Goal: Task Accomplishment & Management: Complete application form

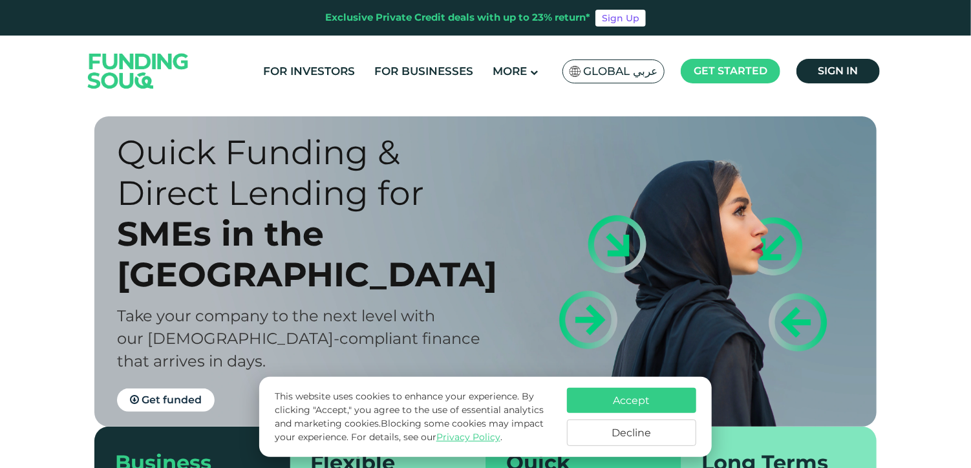
click at [579, 396] on button "Accept" at bounding box center [631, 400] width 129 height 25
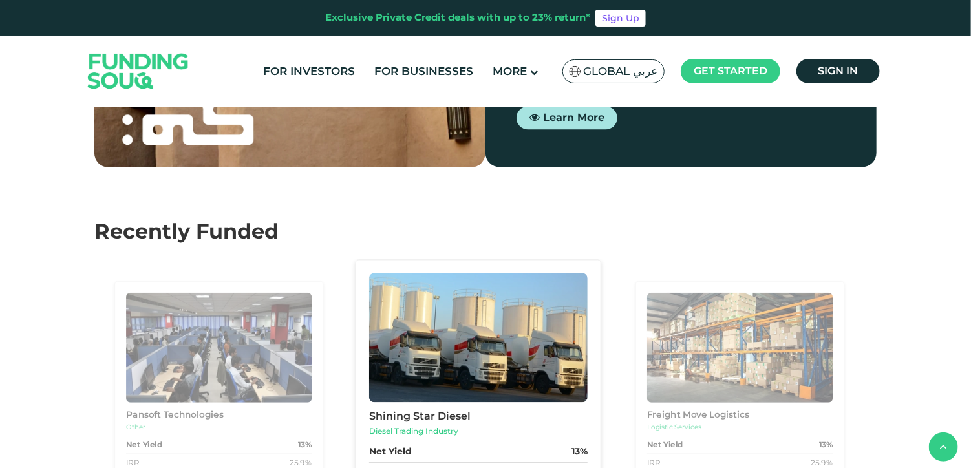
scroll to position [1155, 0]
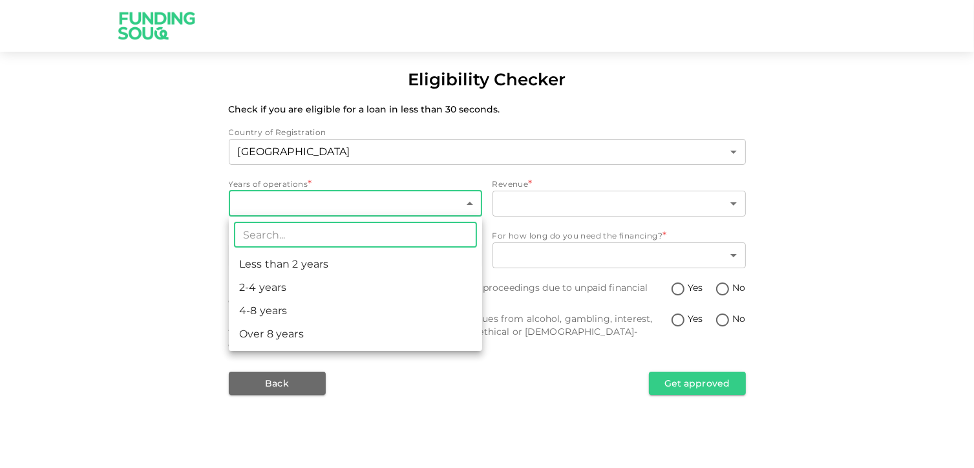
click at [287, 203] on body "Eligibility Checker Check if you are eligible for a loan in less than 30 second…" at bounding box center [487, 234] width 974 height 468
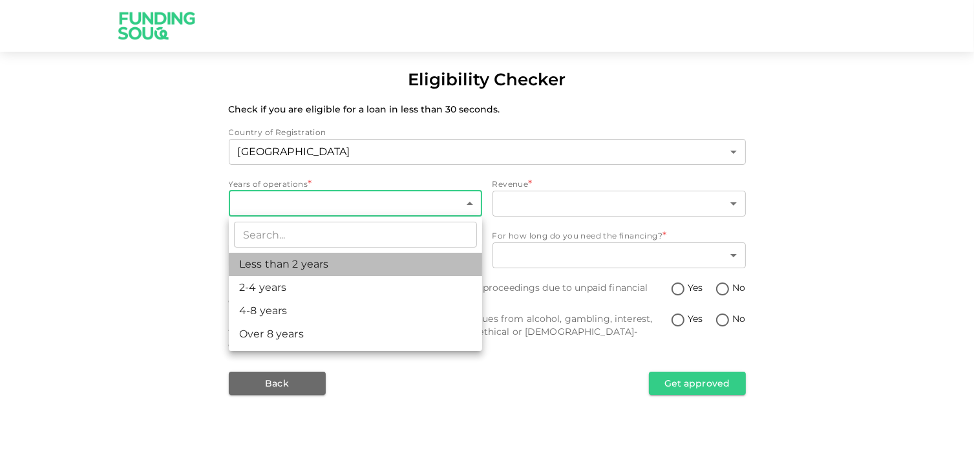
click at [287, 270] on li "Less than 2 years" at bounding box center [355, 264] width 253 height 23
type input "1"
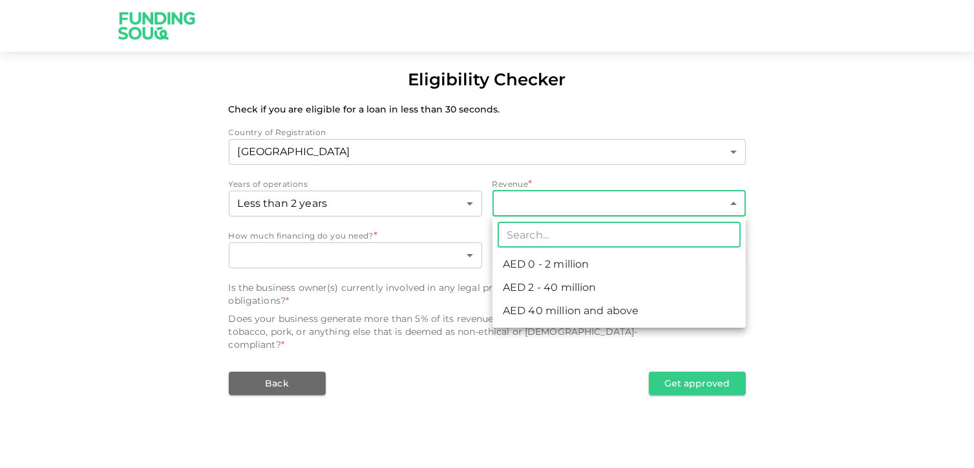
click at [524, 211] on body "Eligibility Checker Check if you are eligible for a loan in less than 30 second…" at bounding box center [487, 234] width 974 height 468
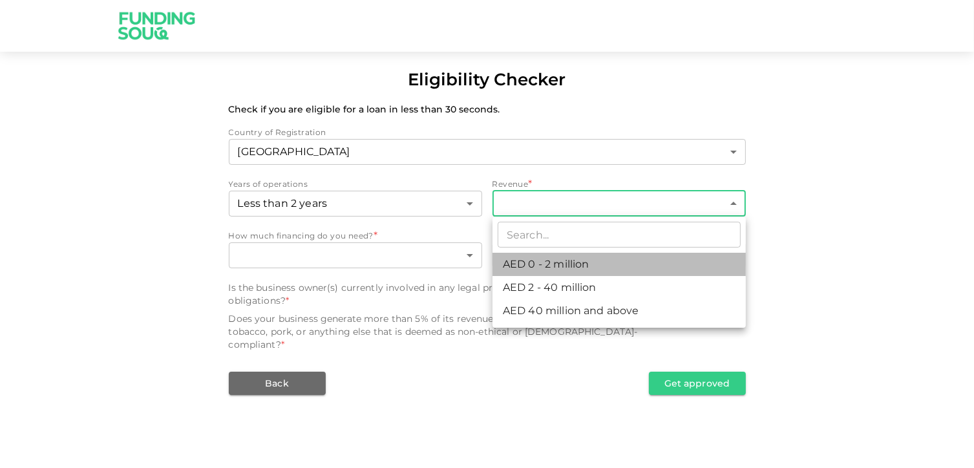
click at [525, 264] on li "AED 0 - 2 million" at bounding box center [619, 264] width 253 height 23
type input "1"
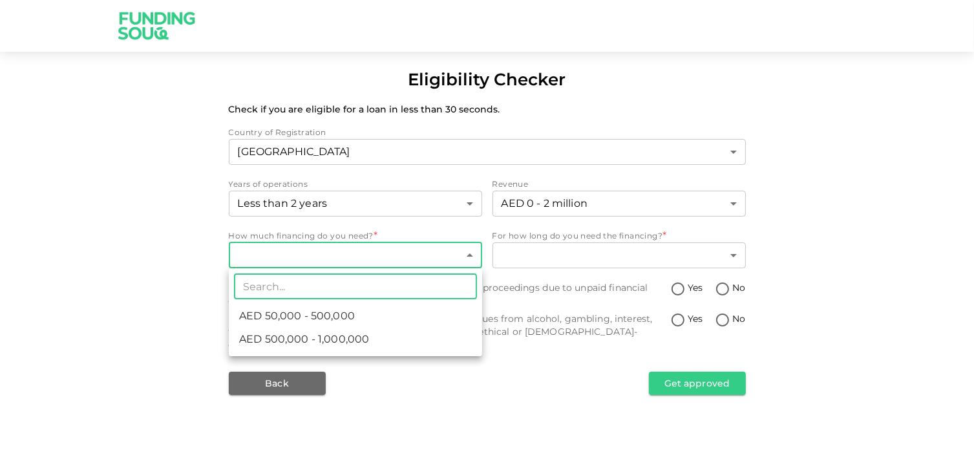
click at [385, 255] on body "Eligibility Checker Check if you are eligible for a loan in less than 30 second…" at bounding box center [487, 234] width 974 height 468
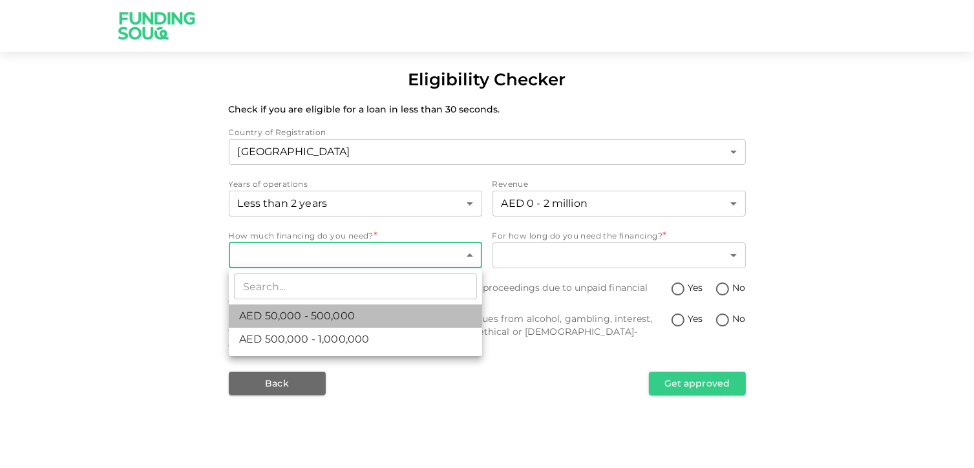
click at [377, 315] on li "AED 50,000 - 500,000" at bounding box center [355, 315] width 253 height 23
type input "1"
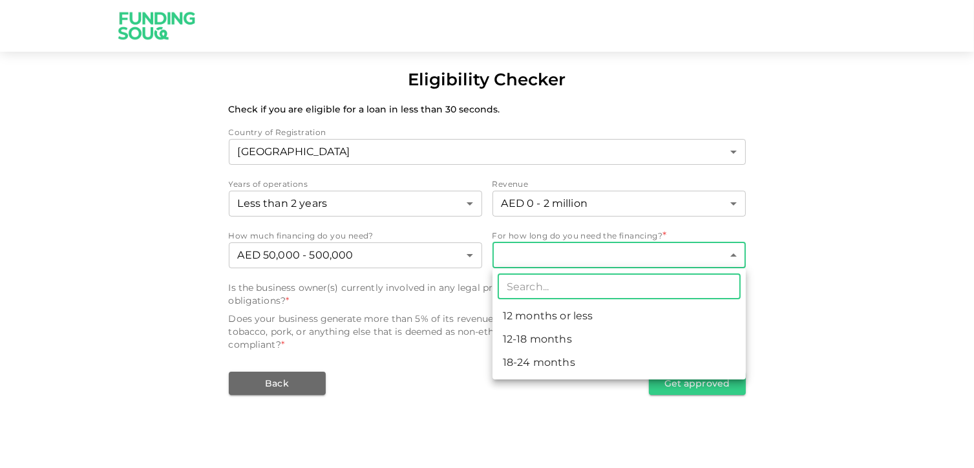
click at [559, 259] on body "Eligibility Checker Check if you are eligible for a loan in less than 30 second…" at bounding box center [487, 234] width 974 height 468
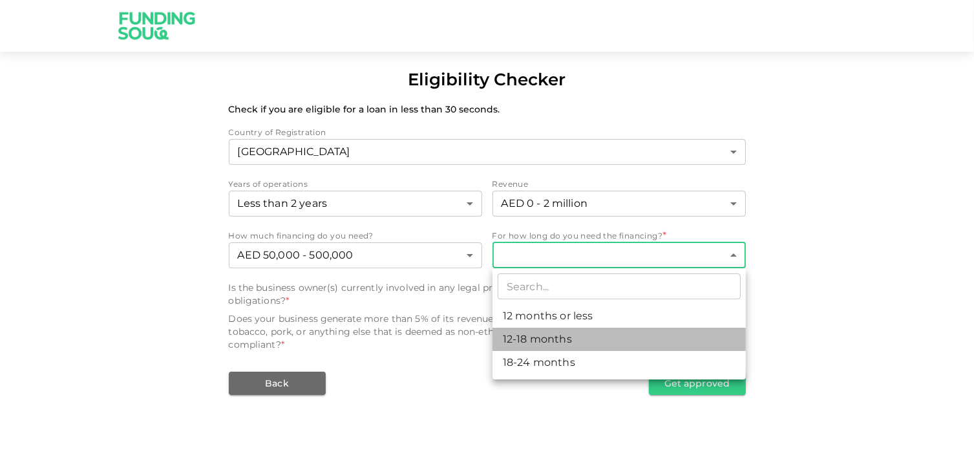
click at [531, 337] on li "12-18 months" at bounding box center [619, 339] width 253 height 23
type input "2"
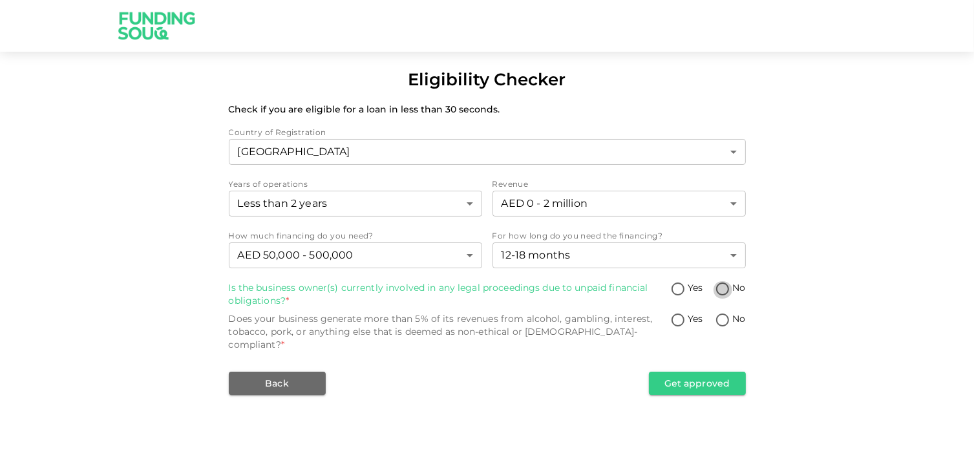
click at [721, 289] on input "No" at bounding box center [722, 289] width 19 height 17
radio input "true"
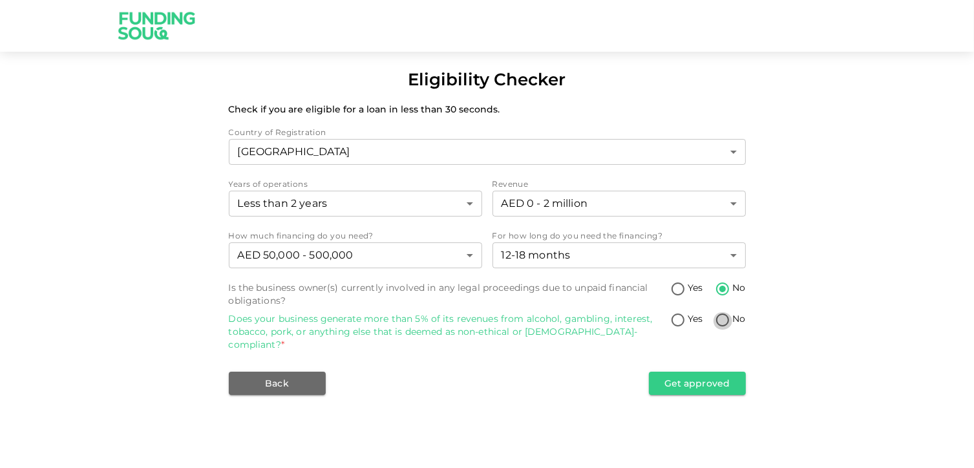
click at [721, 320] on input "No" at bounding box center [722, 320] width 19 height 17
radio input "true"
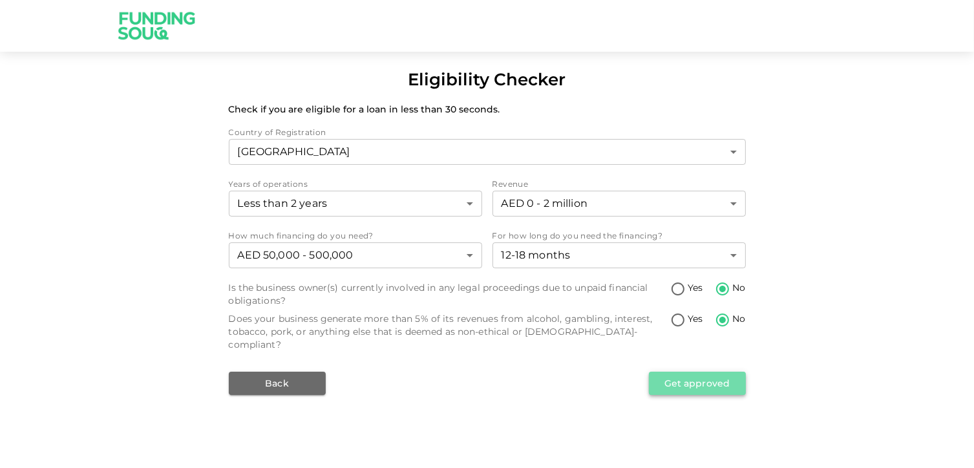
click at [701, 375] on button "Get approved" at bounding box center [697, 383] width 97 height 23
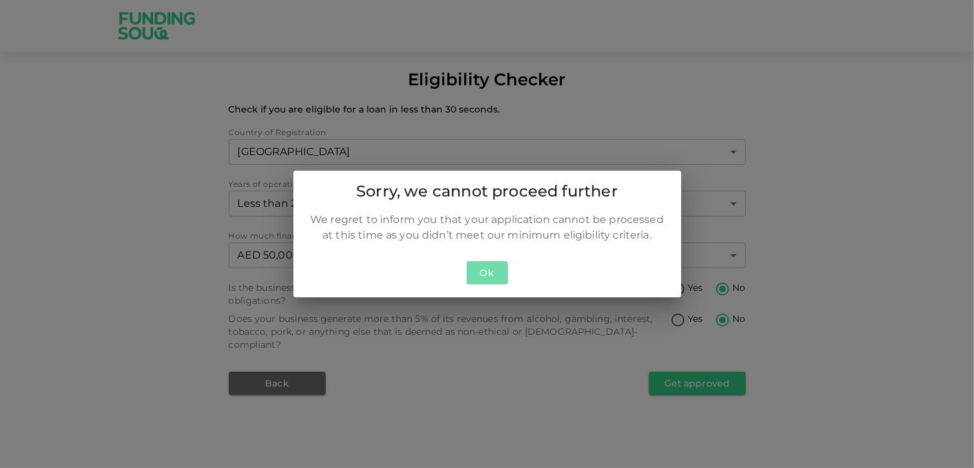
click at [487, 270] on button "Ok" at bounding box center [487, 273] width 41 height 24
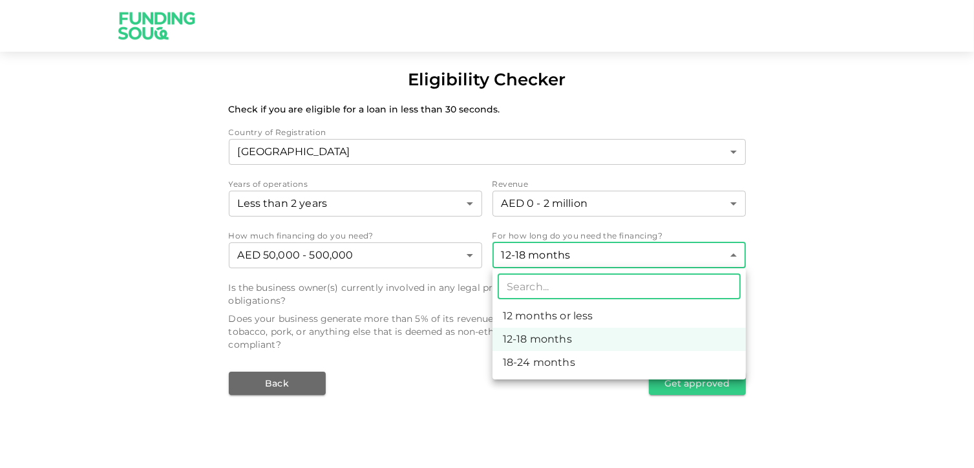
click at [735, 259] on body "Eligibility Checker Check if you are eligible for a loan in less than 30 second…" at bounding box center [487, 234] width 974 height 468
click at [592, 322] on li "12 months or less" at bounding box center [619, 315] width 253 height 23
type input "1"
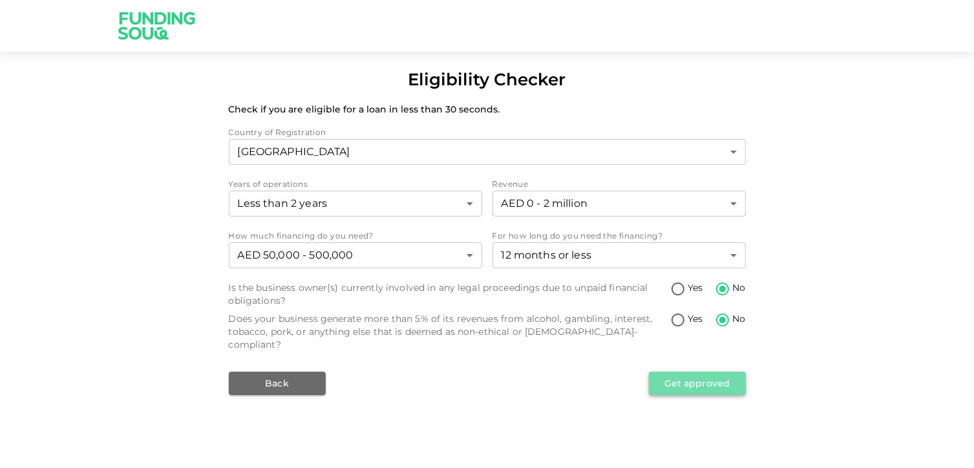
click at [682, 372] on button "Get approved" at bounding box center [697, 383] width 97 height 23
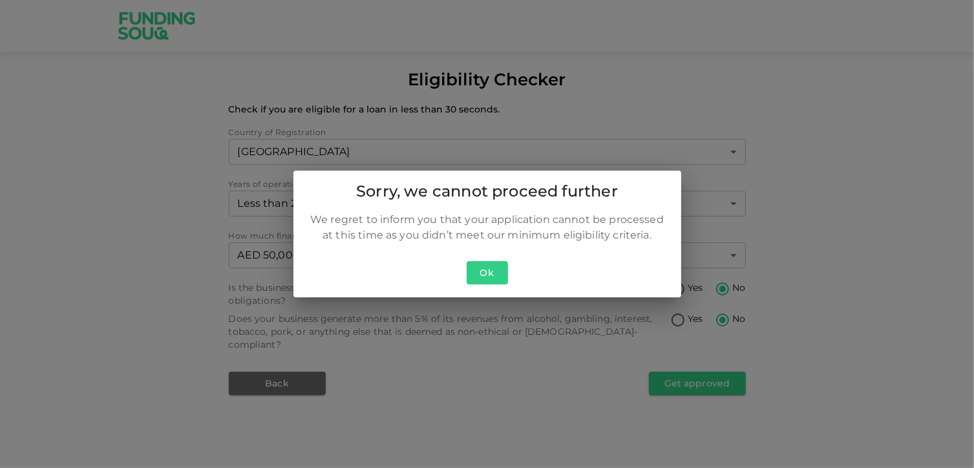
click at [484, 273] on button "Ok" at bounding box center [487, 273] width 41 height 24
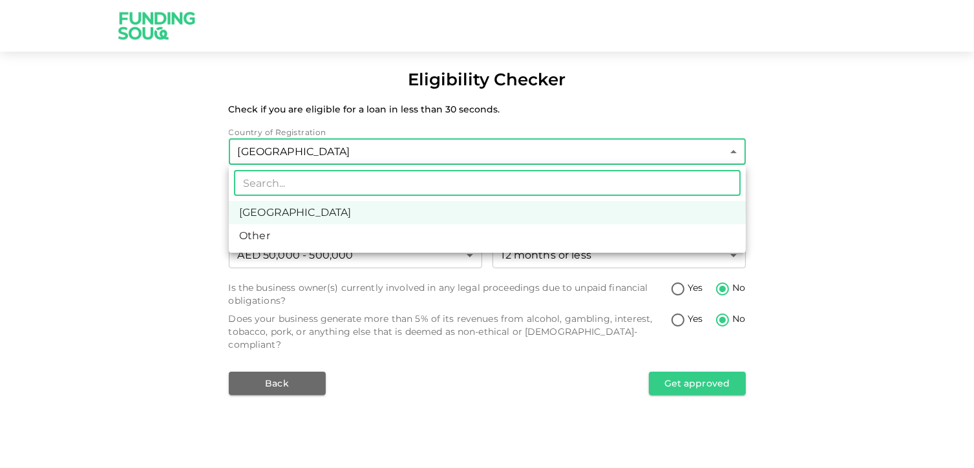
click at [603, 157] on body "Eligibility Checker Check if you are eligible for a loan in less than 30 second…" at bounding box center [487, 234] width 974 height 468
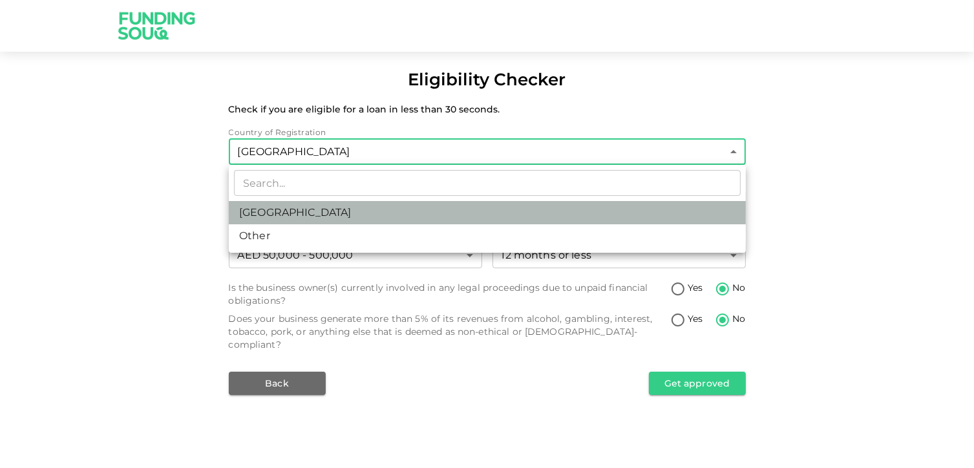
click at [542, 211] on li "United Arab Emirates" at bounding box center [487, 212] width 517 height 23
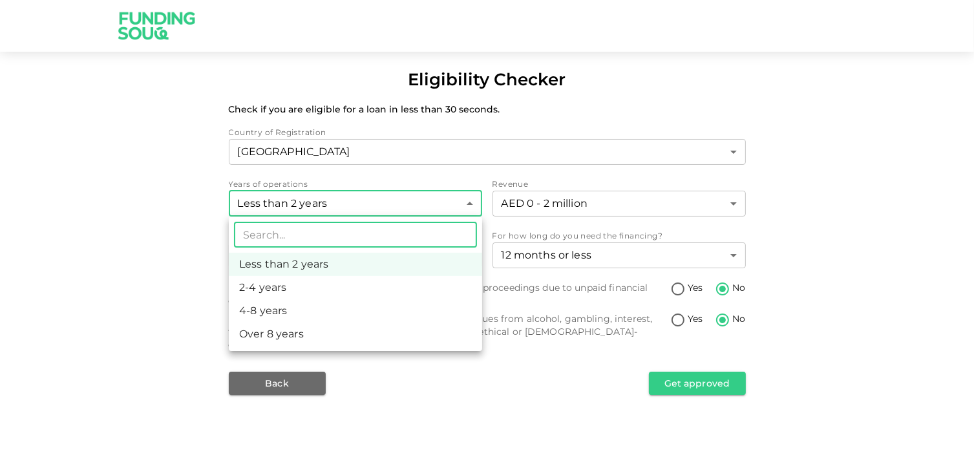
click at [466, 204] on body "Eligibility Checker Check if you are eligible for a loan in less than 30 second…" at bounding box center [487, 234] width 974 height 468
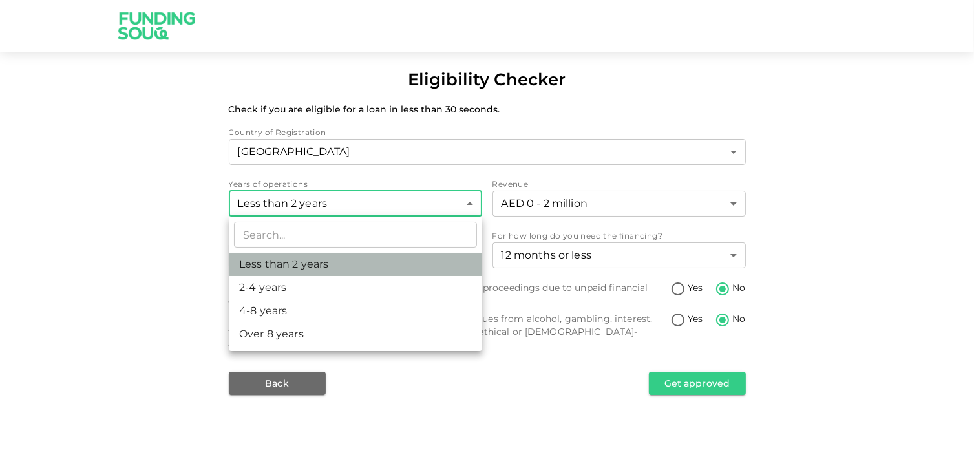
click at [434, 262] on li "Less than 2 years" at bounding box center [355, 264] width 253 height 23
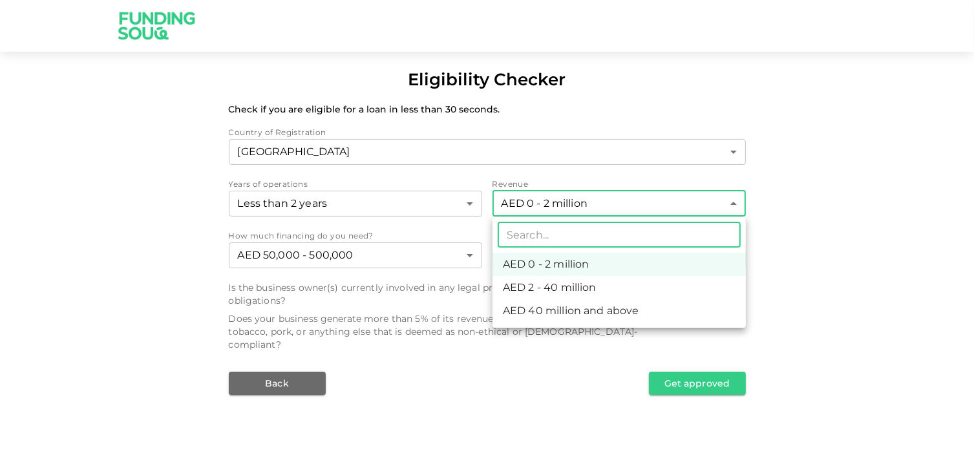
click at [612, 211] on body "Eligibility Checker Check if you are eligible for a loan in less than 30 second…" at bounding box center [487, 234] width 974 height 468
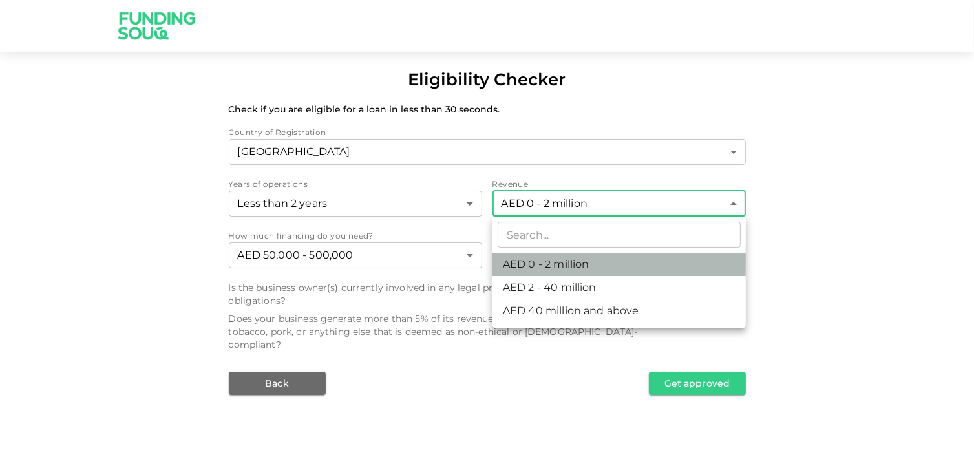
click at [592, 263] on li "AED 0 - 2 million" at bounding box center [619, 264] width 253 height 23
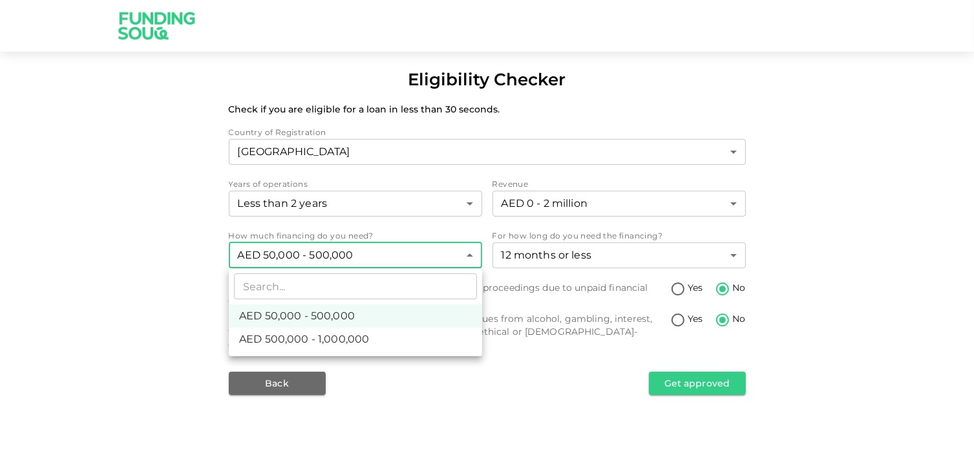
click at [471, 256] on body "Eligibility Checker Check if you are eligible for a loan in less than 30 second…" at bounding box center [487, 234] width 974 height 468
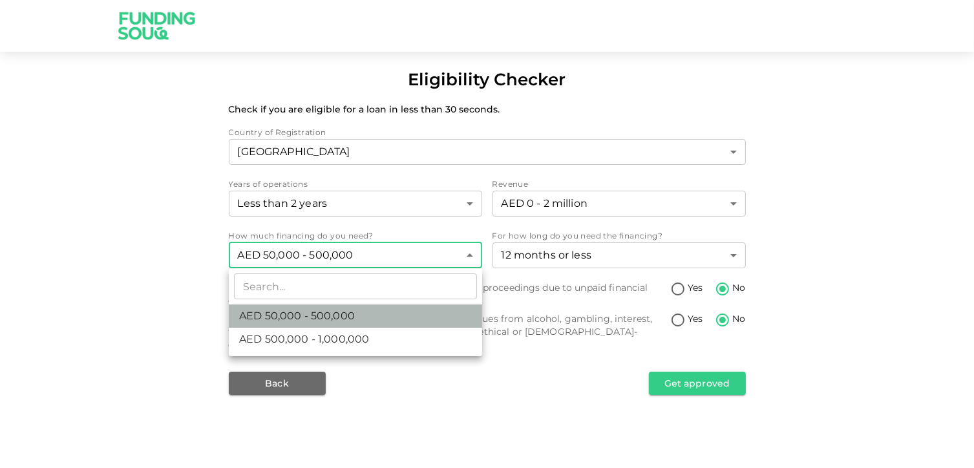
click at [430, 310] on li "AED 50,000 - 500,000" at bounding box center [355, 315] width 253 height 23
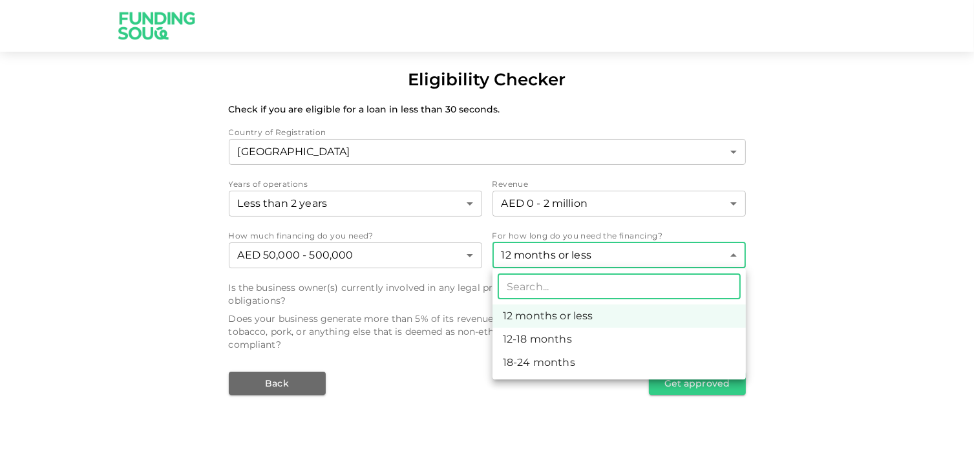
click at [623, 261] on body "Eligibility Checker Check if you are eligible for a loan in less than 30 second…" at bounding box center [487, 234] width 974 height 468
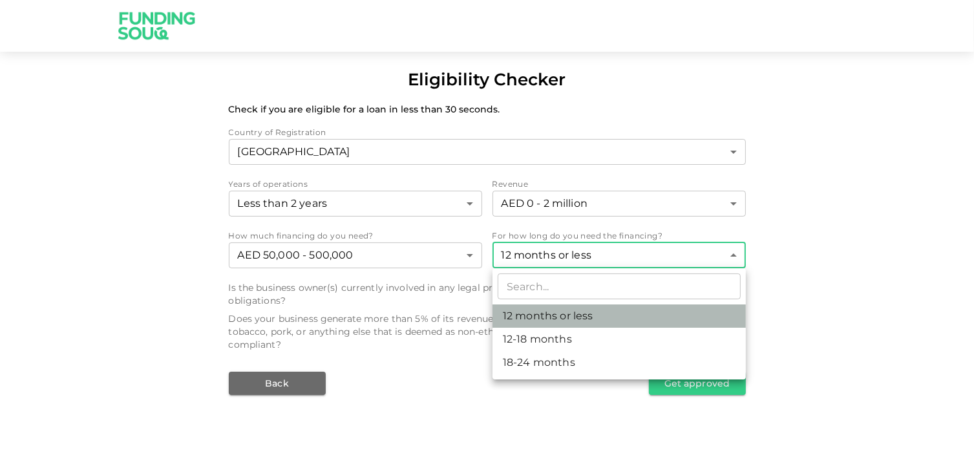
click at [615, 318] on li "12 months or less" at bounding box center [619, 315] width 253 height 23
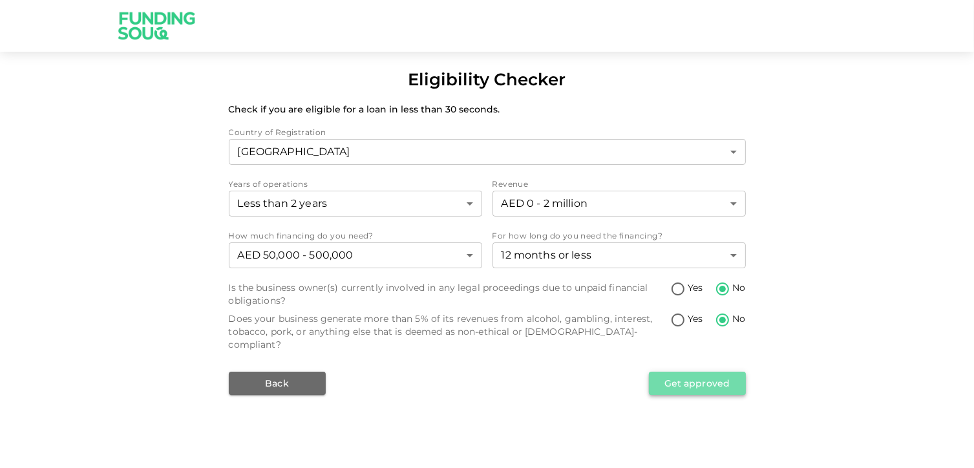
click at [665, 374] on button "Get approved" at bounding box center [697, 383] width 97 height 23
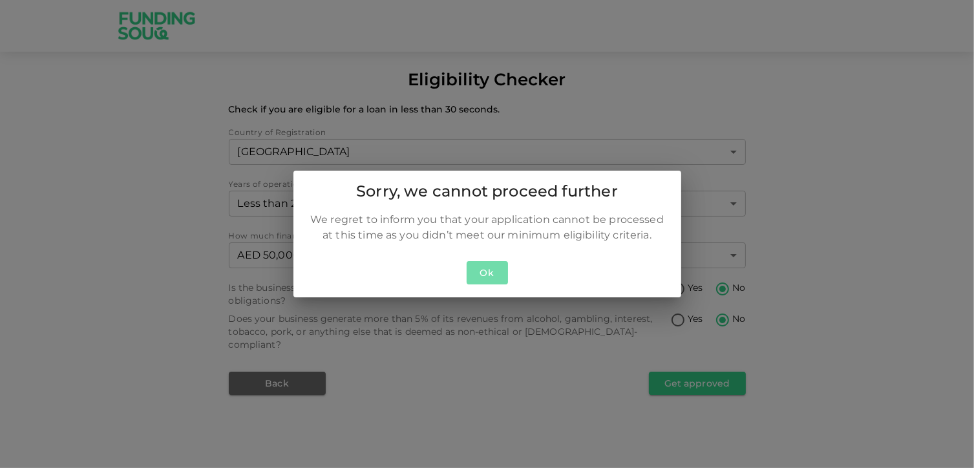
click at [486, 277] on button "Ok" at bounding box center [487, 273] width 41 height 24
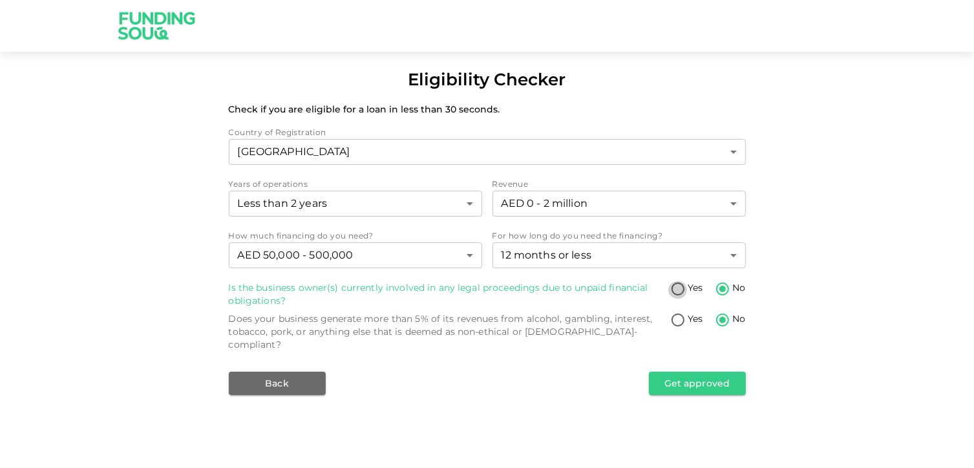
click at [672, 292] on input "Yes" at bounding box center [677, 289] width 19 height 17
radio input "true"
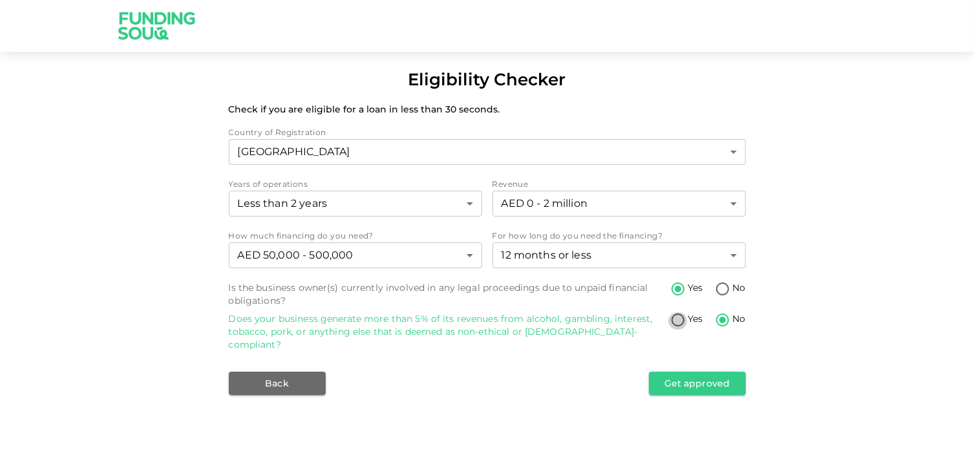
click at [674, 320] on input "Yes" at bounding box center [677, 320] width 19 height 17
radio input "true"
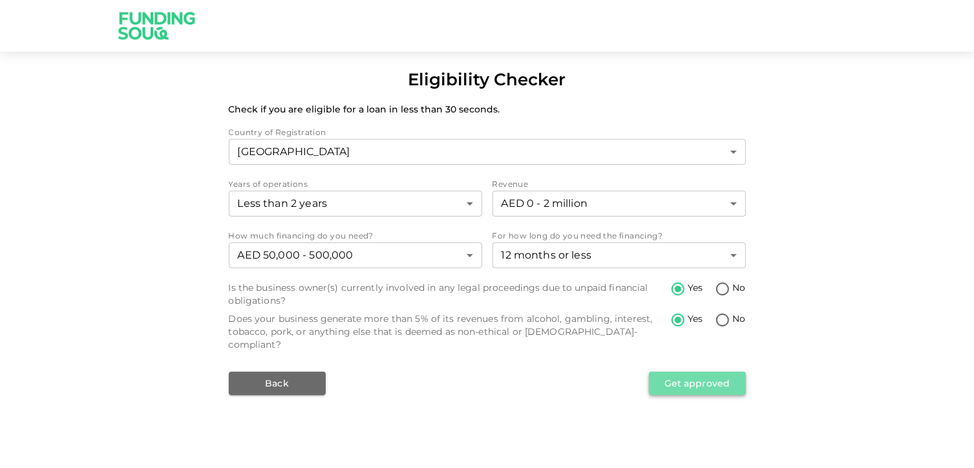
click at [664, 375] on button "Get approved" at bounding box center [697, 383] width 97 height 23
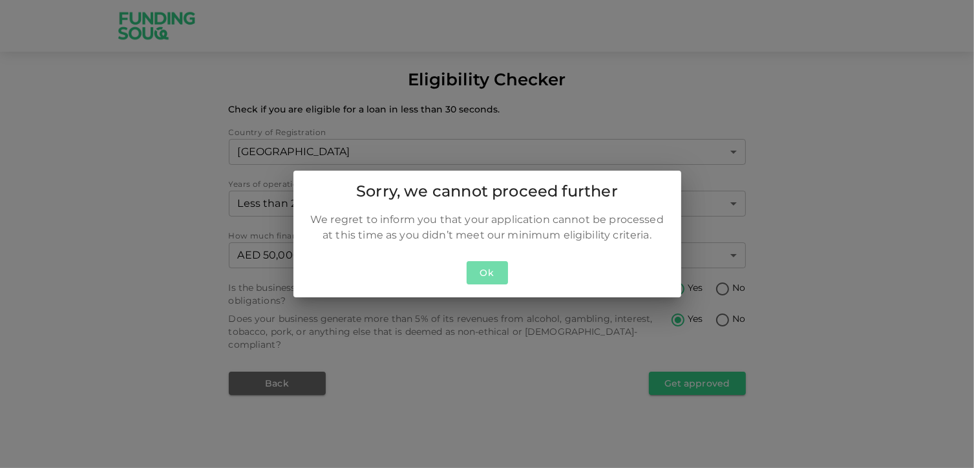
click at [489, 263] on button "Ok" at bounding box center [487, 273] width 41 height 24
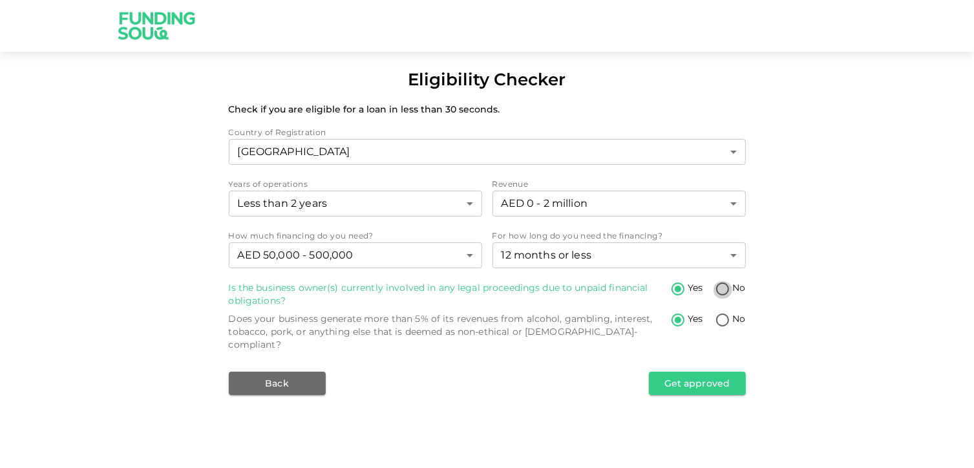
click at [723, 291] on input "No" at bounding box center [722, 289] width 19 height 17
radio input "true"
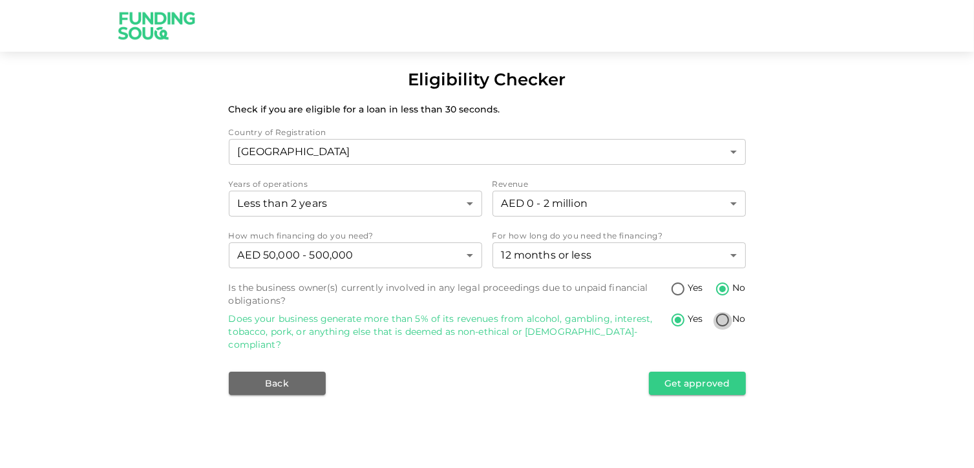
click at [721, 320] on input "No" at bounding box center [722, 320] width 19 height 17
radio input "true"
click at [703, 381] on button "Get approved" at bounding box center [697, 383] width 97 height 23
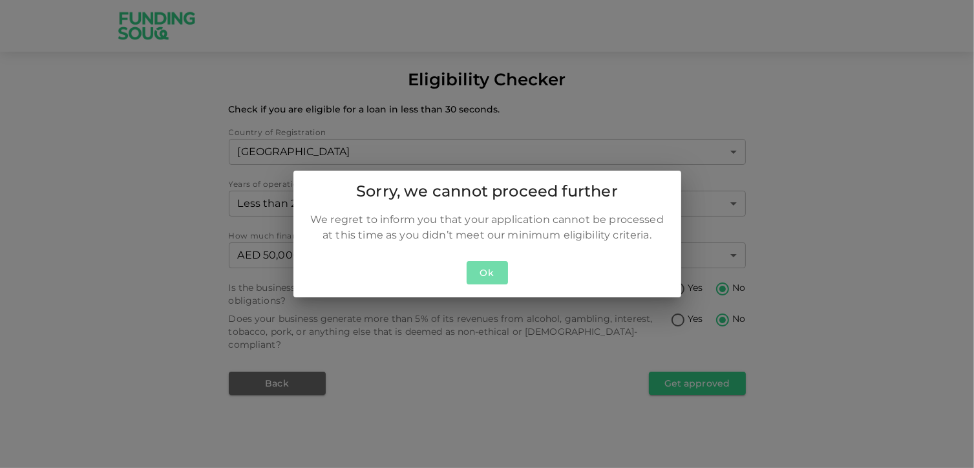
click at [482, 264] on button "Ok" at bounding box center [487, 273] width 41 height 24
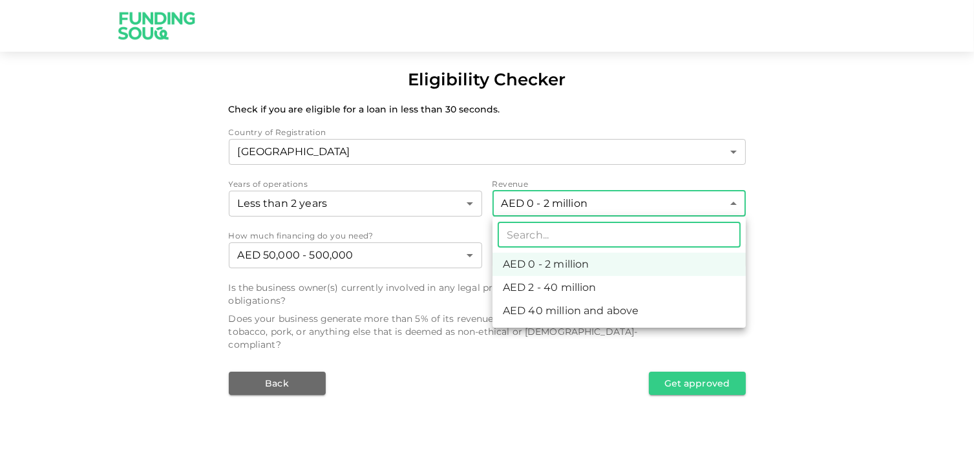
click at [646, 207] on body "Eligibility Checker Check if you are eligible for a loan in less than 30 second…" at bounding box center [487, 234] width 974 height 468
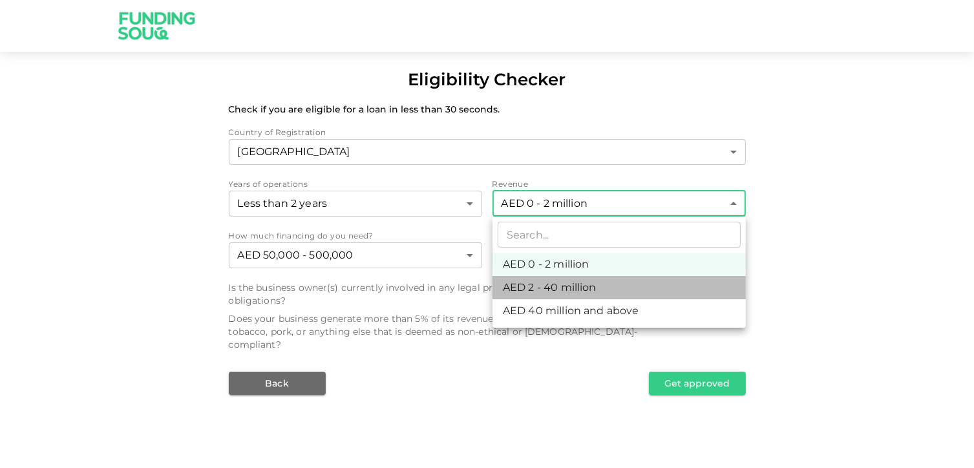
click at [595, 289] on li "AED 2 - 40 million" at bounding box center [619, 287] width 253 height 23
type input "2"
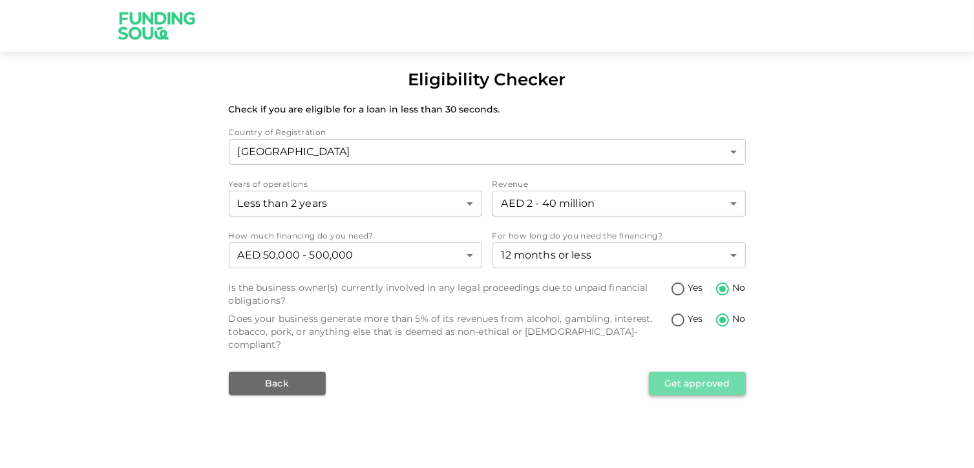
click at [701, 376] on button "Get approved" at bounding box center [697, 383] width 97 height 23
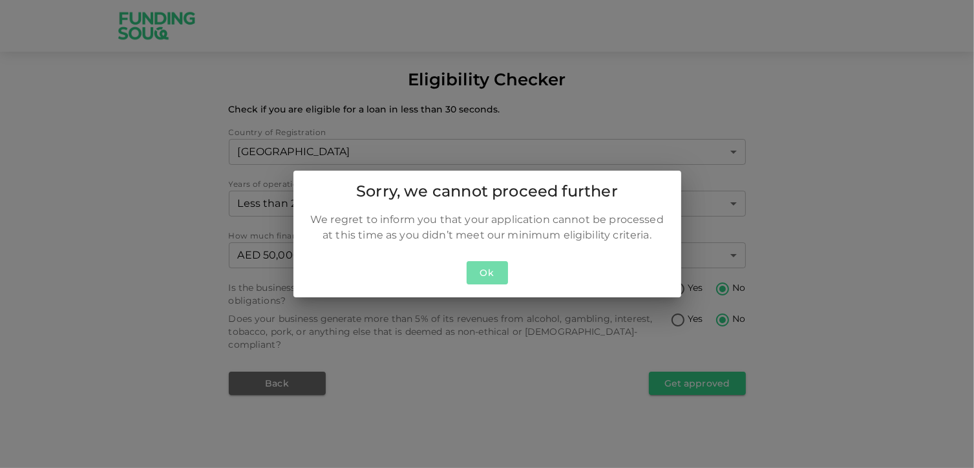
click at [498, 273] on button "Ok" at bounding box center [487, 273] width 41 height 24
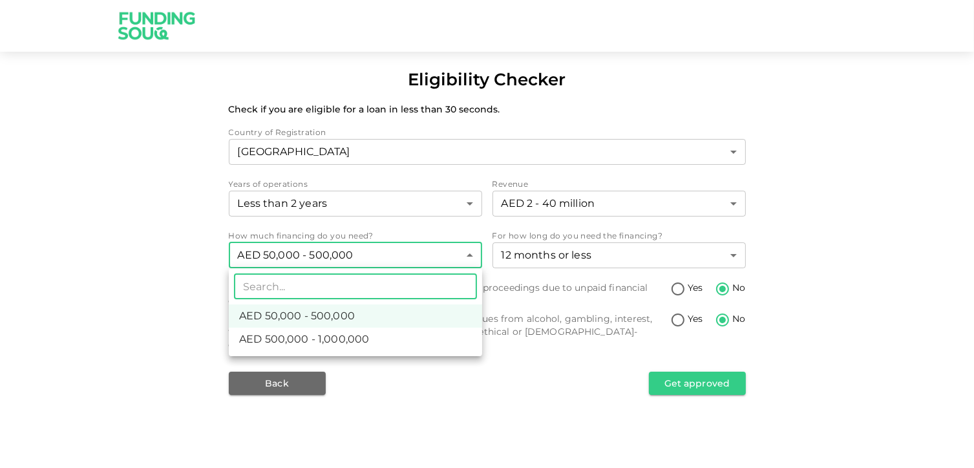
click at [452, 265] on body "Eligibility Checker Check if you are eligible for a loan in less than 30 second…" at bounding box center [487, 234] width 974 height 468
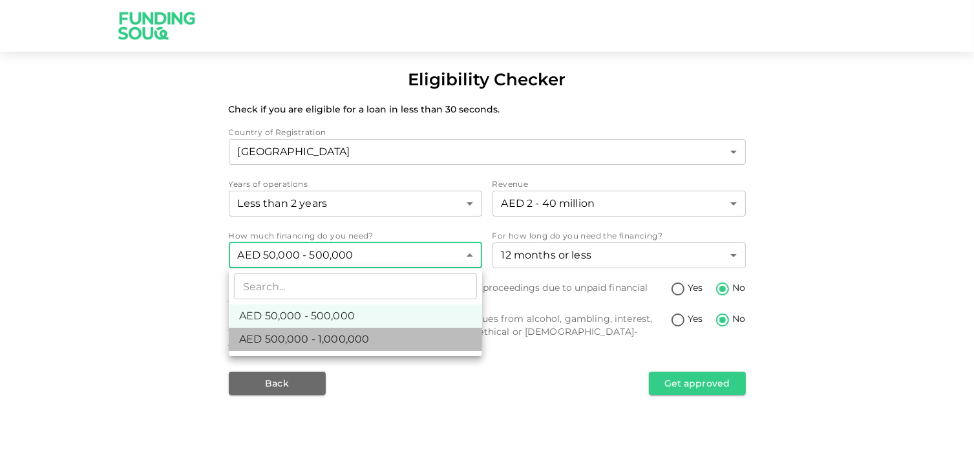
click at [425, 336] on li "AED 500,000 - 1,000,000" at bounding box center [355, 339] width 253 height 23
type input "2"
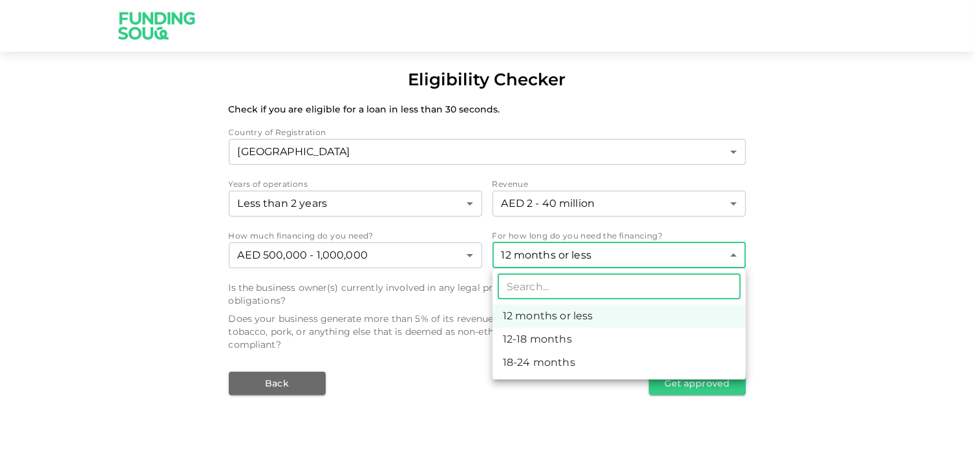
click at [656, 257] on body "Eligibility Checker Check if you are eligible for a loan in less than 30 second…" at bounding box center [487, 234] width 974 height 468
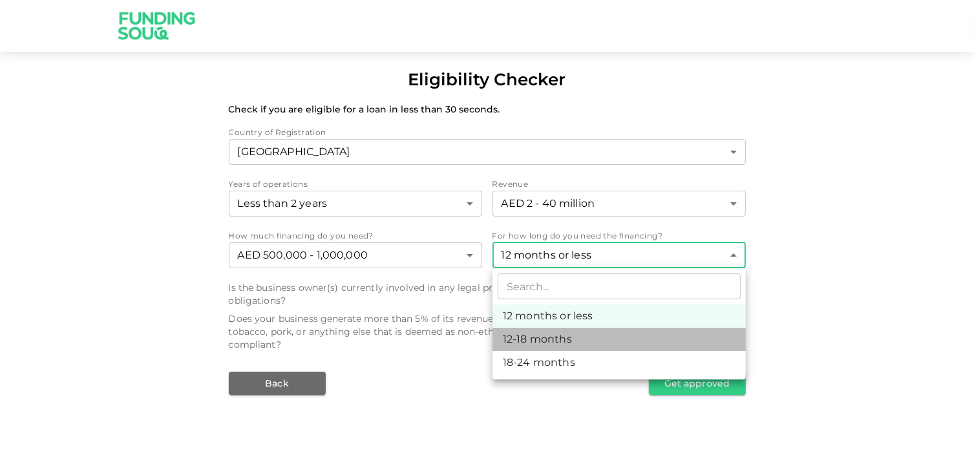
click at [613, 336] on li "12-18 months" at bounding box center [619, 339] width 253 height 23
type input "2"
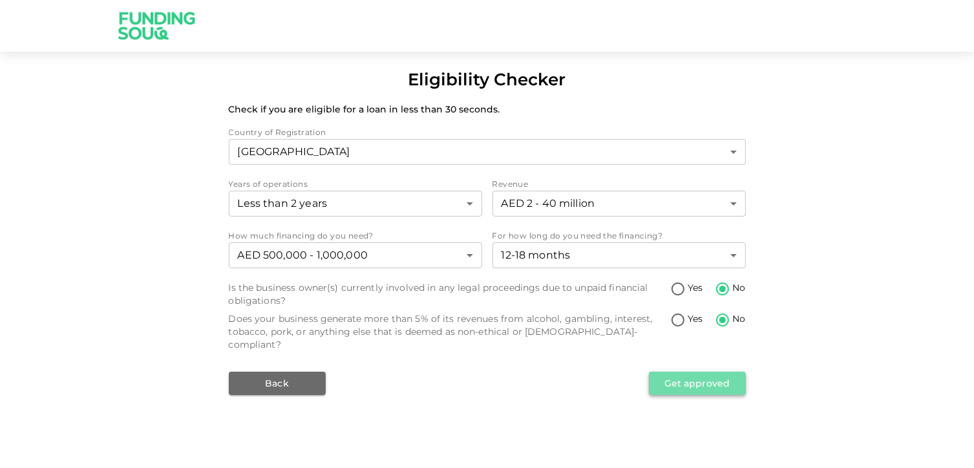
click at [675, 372] on button "Get approved" at bounding box center [697, 383] width 97 height 23
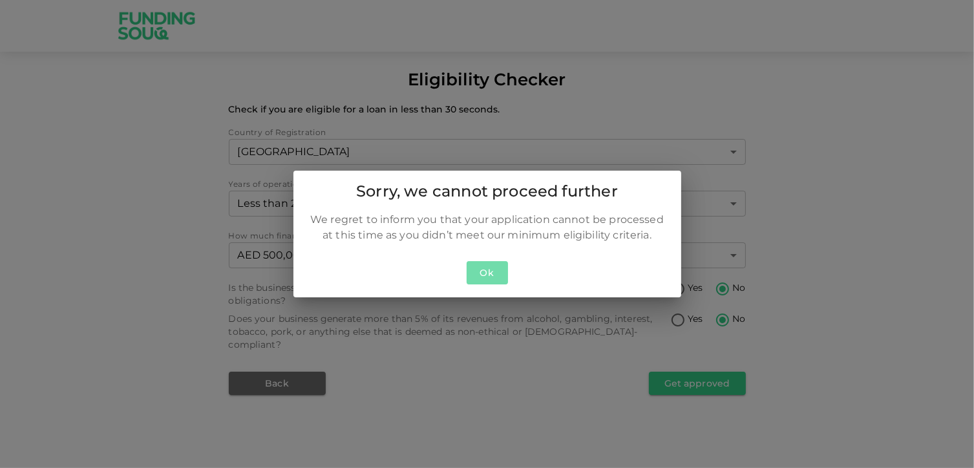
click at [494, 274] on button "Ok" at bounding box center [487, 273] width 41 height 24
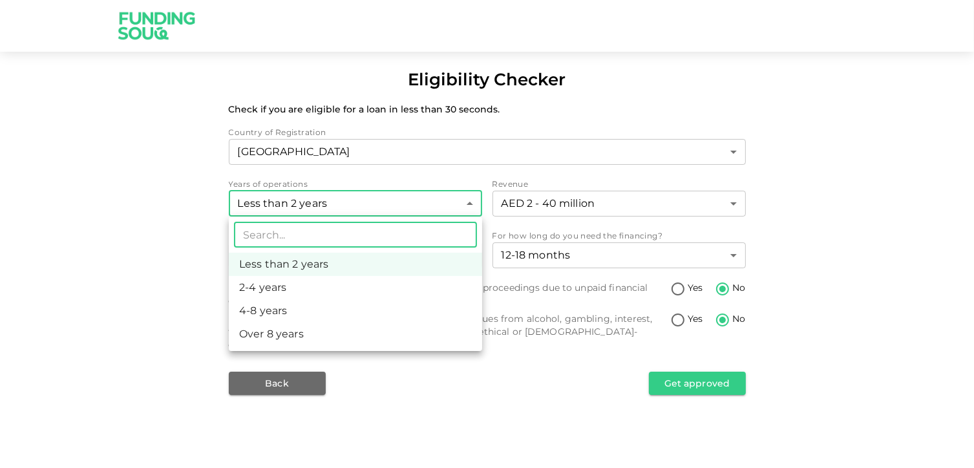
click at [455, 209] on body "Eligibility Checker Check if you are eligible for a loan in less than 30 second…" at bounding box center [487, 234] width 974 height 468
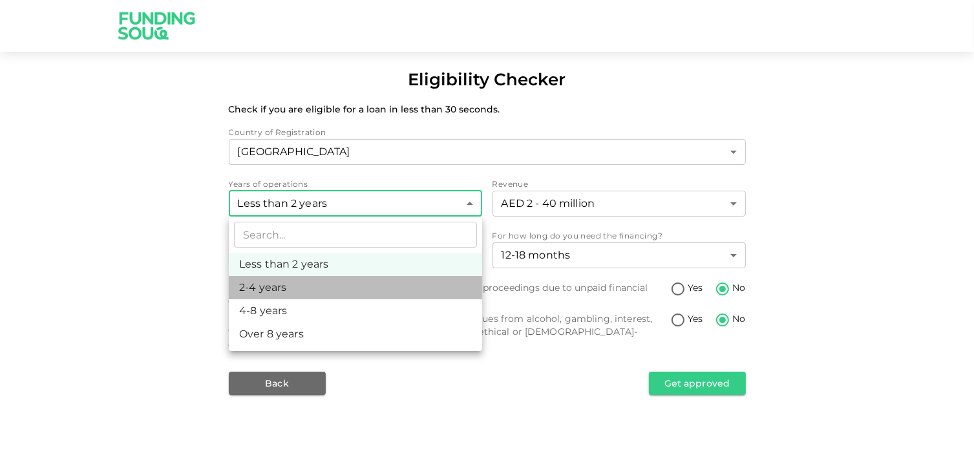
click at [424, 282] on li "2-4 years" at bounding box center [355, 287] width 253 height 23
type input "2"
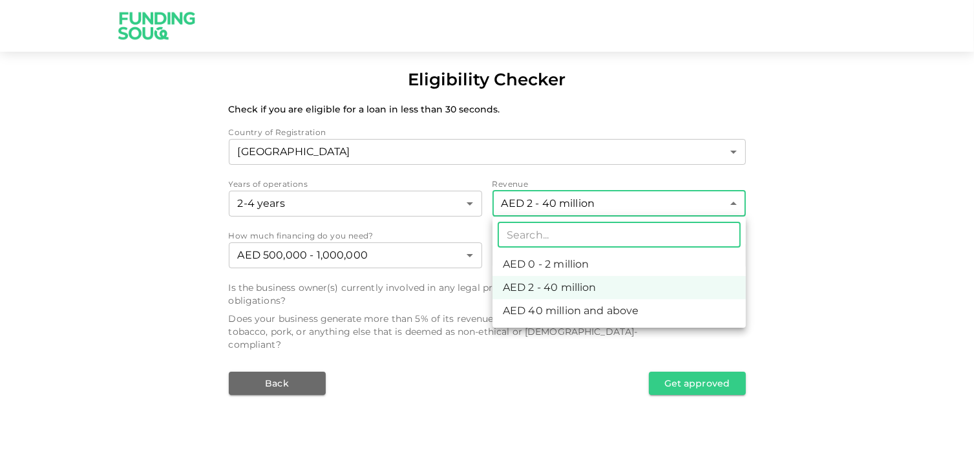
click at [657, 204] on body "Eligibility Checker Check if you are eligible for a loan in less than 30 second…" at bounding box center [487, 234] width 974 height 468
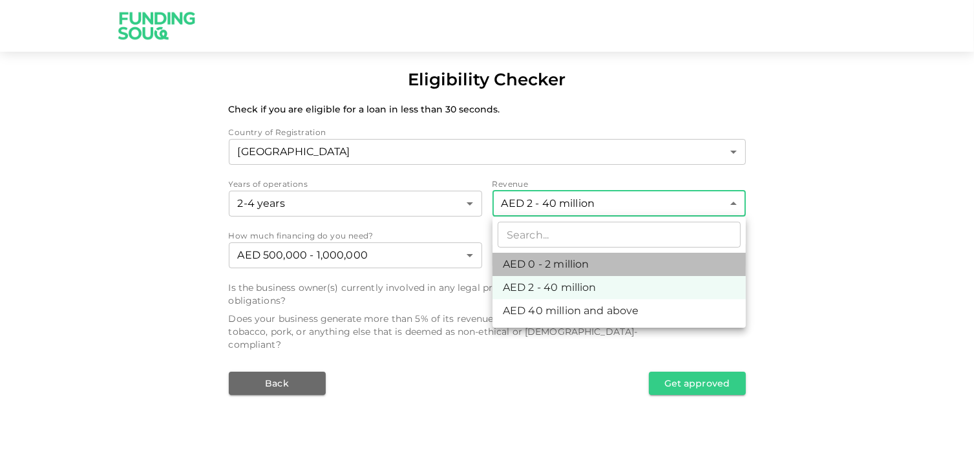
click at [639, 262] on li "AED 0 - 2 million" at bounding box center [619, 264] width 253 height 23
type input "1"
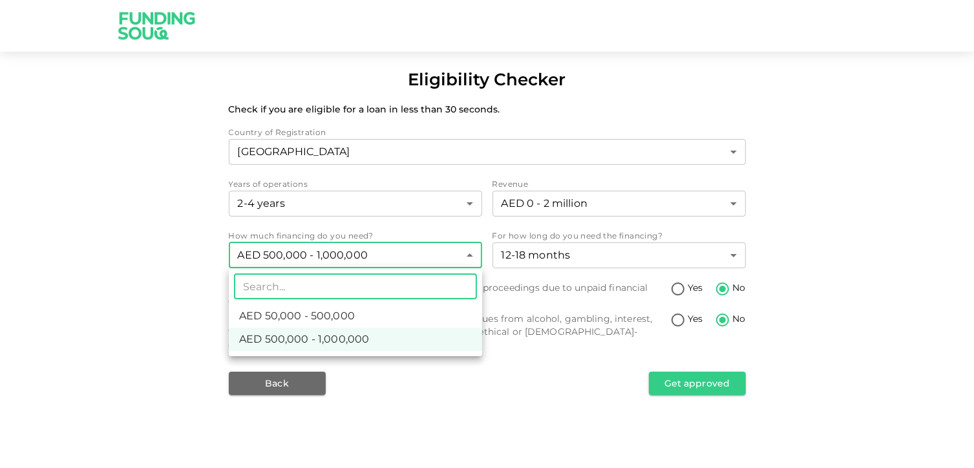
click at [470, 255] on body "Eligibility Checker Check if you are eligible for a loan in less than 30 second…" at bounding box center [487, 234] width 974 height 468
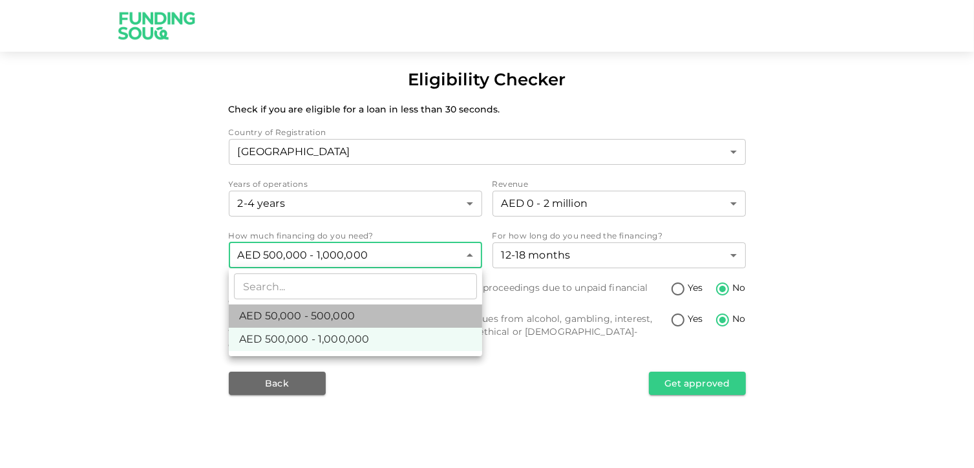
click at [441, 314] on li "AED 50,000 - 500,000" at bounding box center [355, 315] width 253 height 23
type input "1"
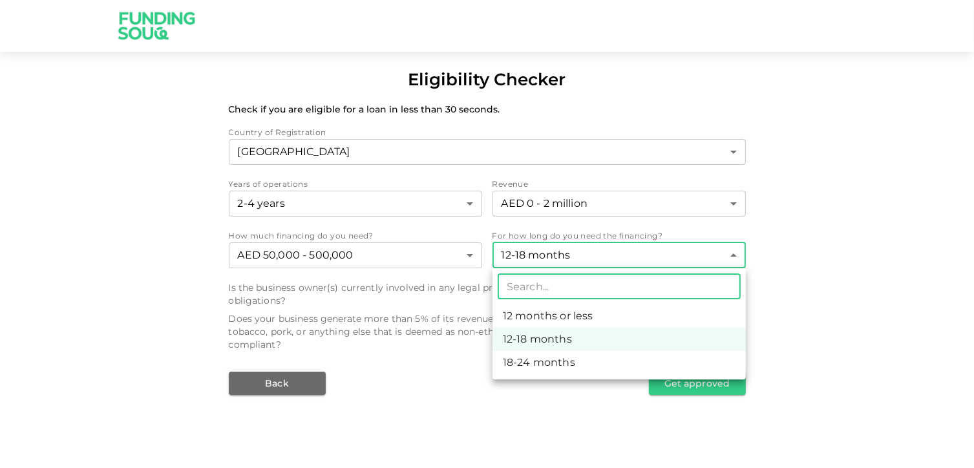
click at [601, 260] on body "Eligibility Checker Check if you are eligible for a loan in less than 30 second…" at bounding box center [487, 234] width 974 height 468
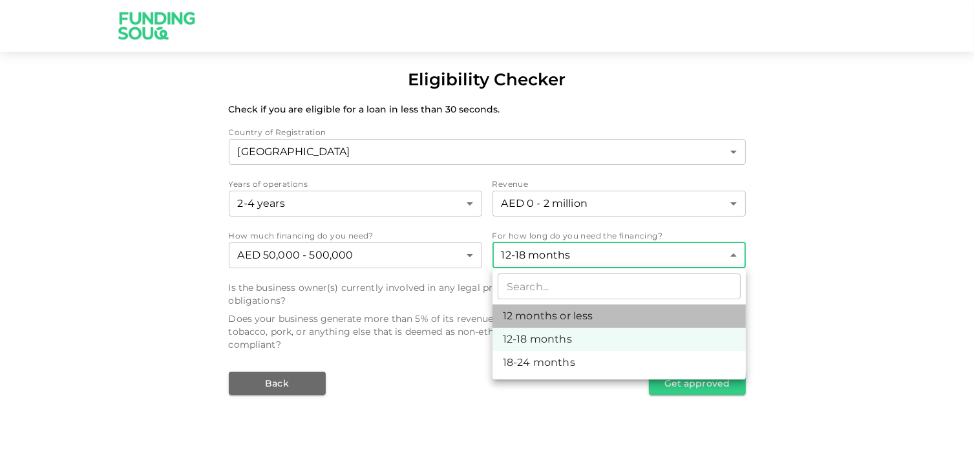
click at [574, 314] on li "12 months or less" at bounding box center [619, 315] width 253 height 23
type input "1"
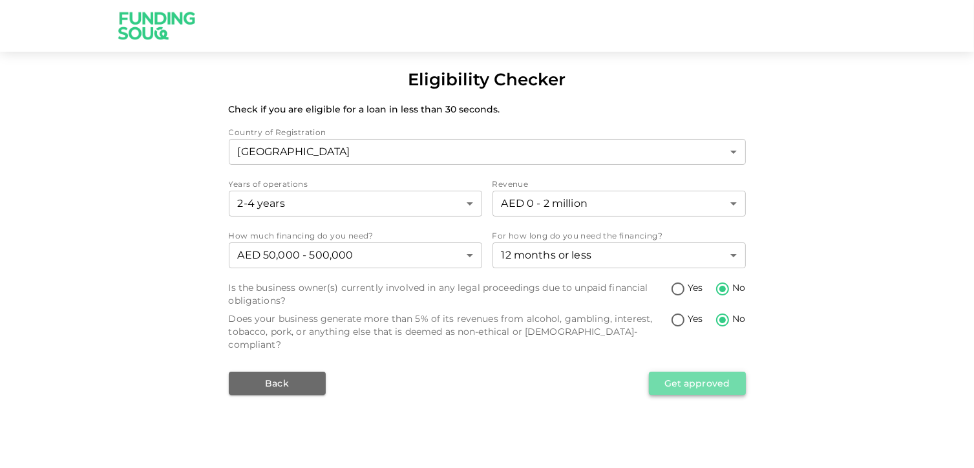
click at [683, 372] on button "Get approved" at bounding box center [697, 383] width 97 height 23
